Goal: Task Accomplishment & Management: Use online tool/utility

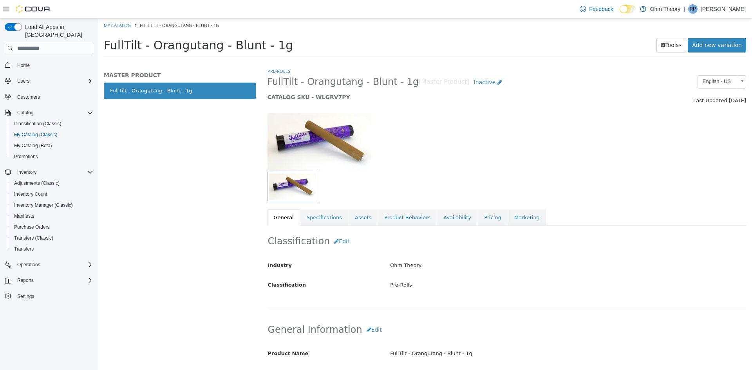
click at [599, 43] on div "Tools Clone Print Labels Add new variation" at bounding box center [642, 45] width 210 height 14
click at [42, 132] on span "My Catalog (Classic)" at bounding box center [35, 135] width 43 height 6
click at [38, 132] on span "My Catalog (Classic)" at bounding box center [35, 135] width 43 height 6
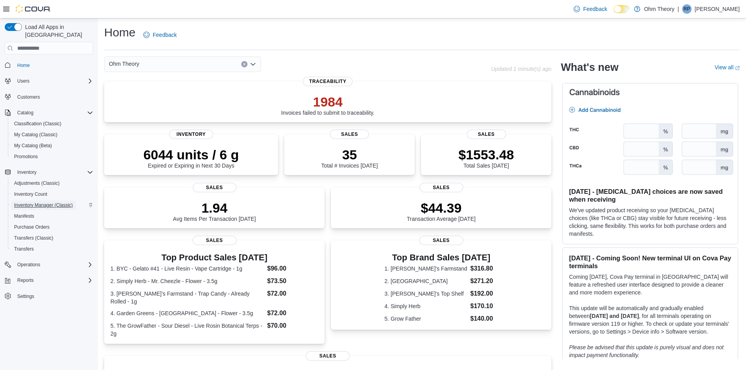
click at [48, 202] on span "Inventory Manager (Classic)" at bounding box center [43, 205] width 59 height 6
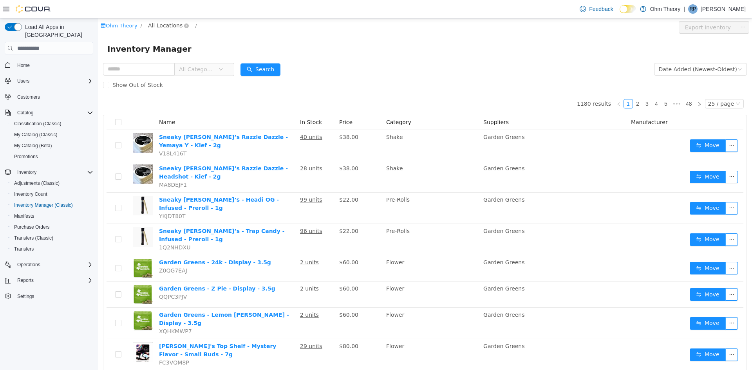
click at [158, 22] on span "All Locations" at bounding box center [165, 25] width 34 height 9
click at [160, 70] on span at bounding box center [156, 67] width 9 height 9
click at [177, 70] on span "213 US 46" at bounding box center [177, 68] width 29 height 6
click at [204, 25] on div "All Rooms" at bounding box center [211, 27] width 27 height 12
click at [197, 79] on li "Pending Deliveries" at bounding box center [211, 80] width 47 height 13
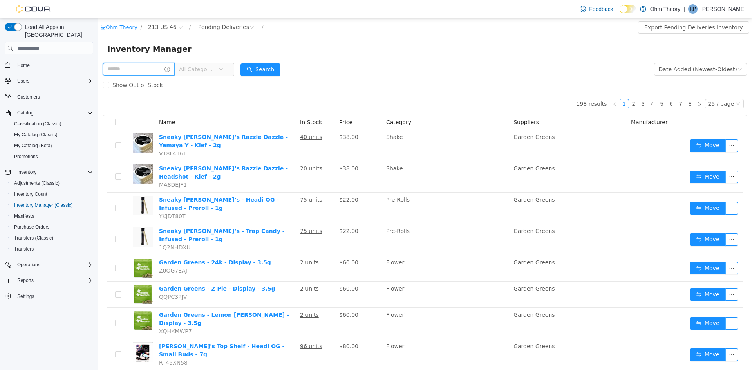
click at [135, 71] on input "text" at bounding box center [139, 69] width 72 height 13
type input "**********"
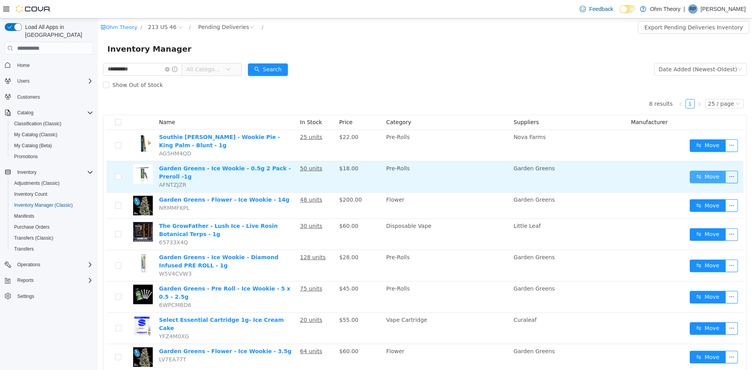
click at [708, 171] on button "Move" at bounding box center [708, 177] width 36 height 13
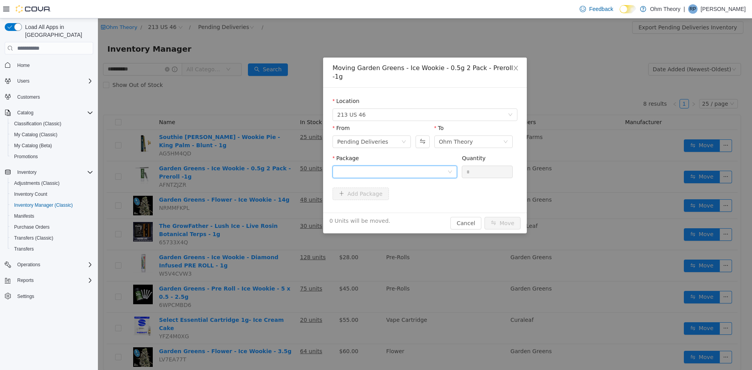
click at [420, 166] on div at bounding box center [395, 172] width 125 height 13
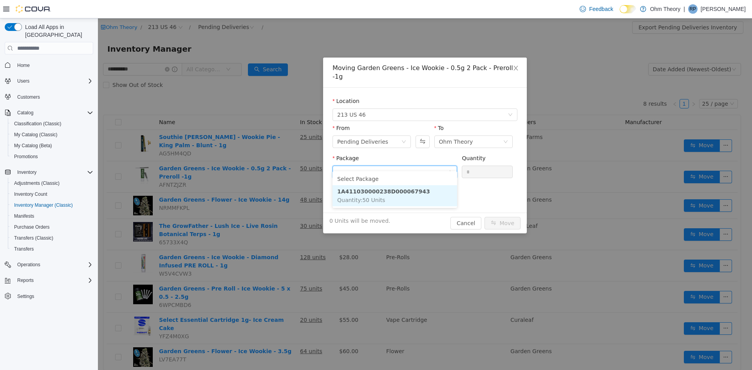
click at [416, 191] on li "1A411030000238D000067943 Quantity : 50 Units" at bounding box center [395, 195] width 125 height 21
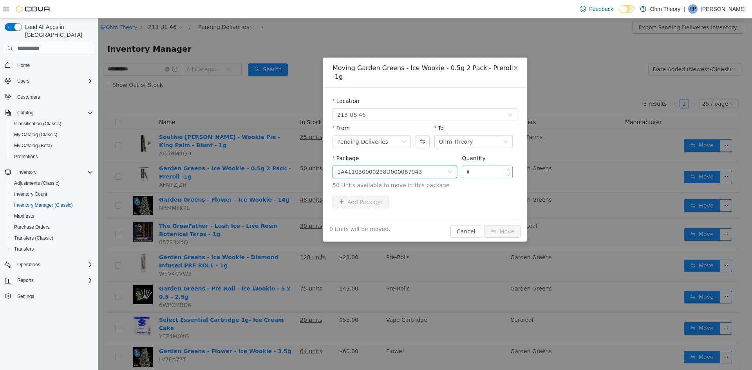
click at [484, 166] on input "*" at bounding box center [487, 172] width 50 height 12
type input "**"
click at [496, 225] on button "Move" at bounding box center [503, 231] width 36 height 13
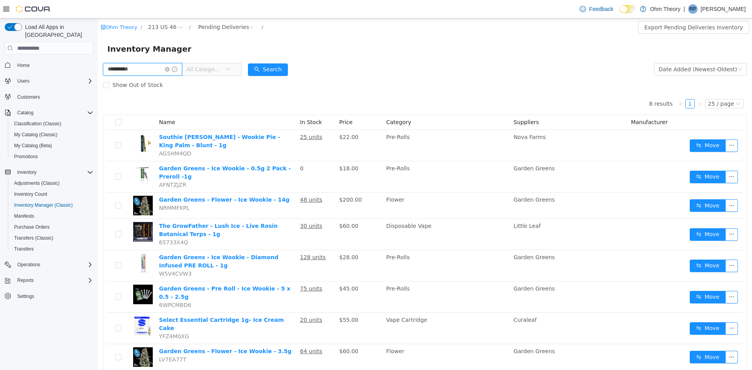
click at [141, 70] on input "**********" at bounding box center [142, 69] width 79 height 13
type input "******"
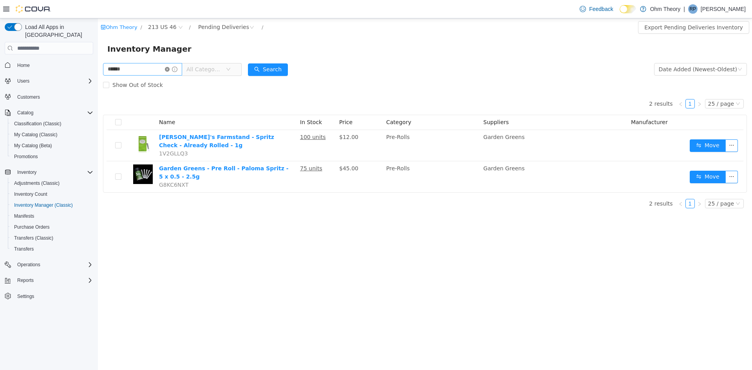
click at [170, 69] on icon "icon: close-circle" at bounding box center [167, 69] width 5 height 5
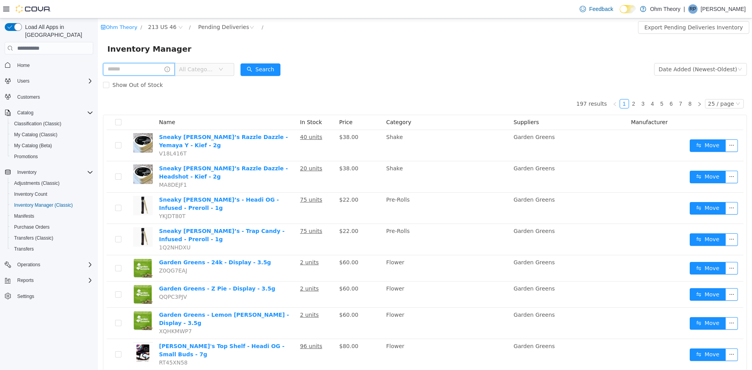
click at [163, 69] on input "text" at bounding box center [139, 69] width 72 height 13
